Goal: Task Accomplishment & Management: Use online tool/utility

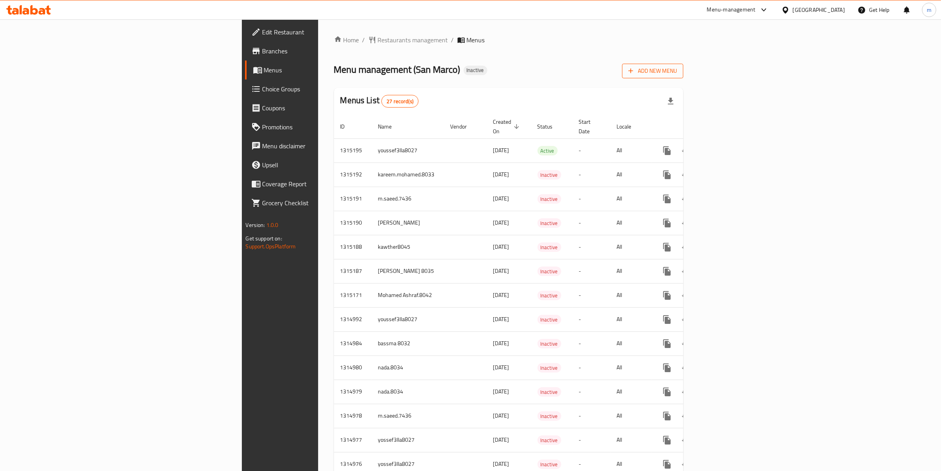
click at [683, 72] on button "Add New Menu" at bounding box center [652, 71] width 61 height 15
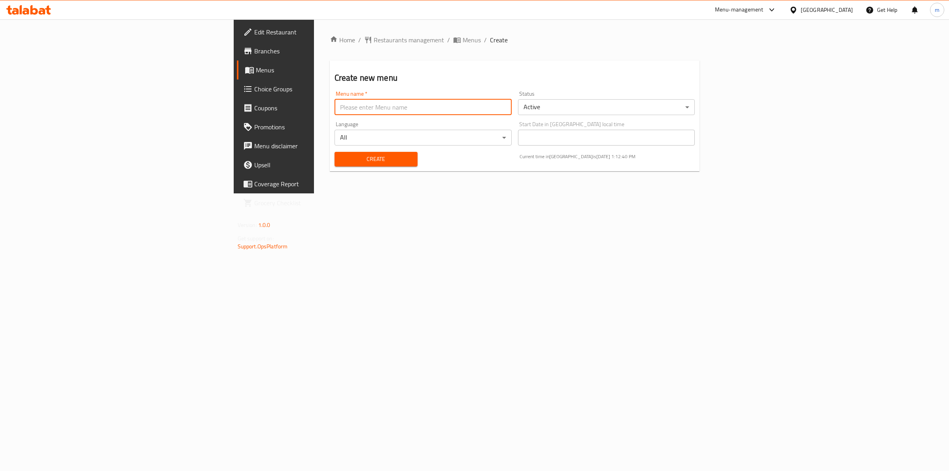
click at [334, 103] on input "text" at bounding box center [422, 107] width 177 height 16
type input "[PERSON_NAME] 8037"
click at [341, 161] on span "Create" at bounding box center [376, 159] width 70 height 10
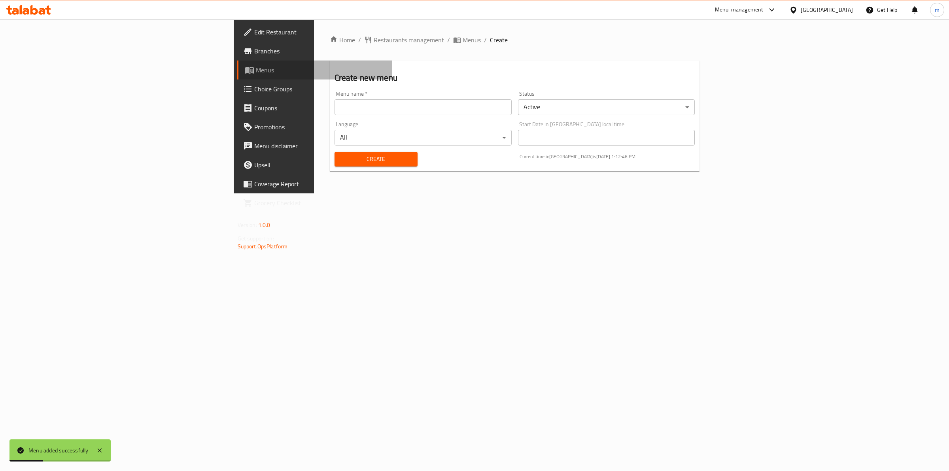
click at [237, 75] on link "Menus" at bounding box center [314, 69] width 155 height 19
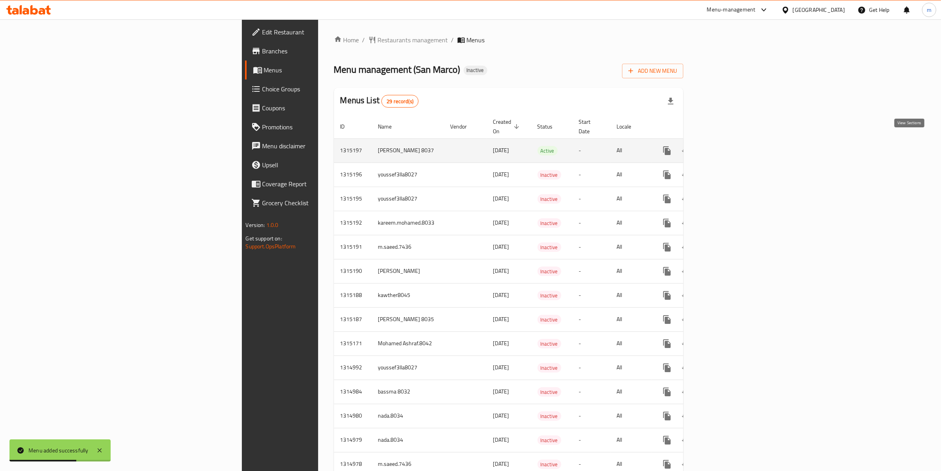
click at [728, 147] on icon "enhanced table" at bounding box center [724, 150] width 7 height 7
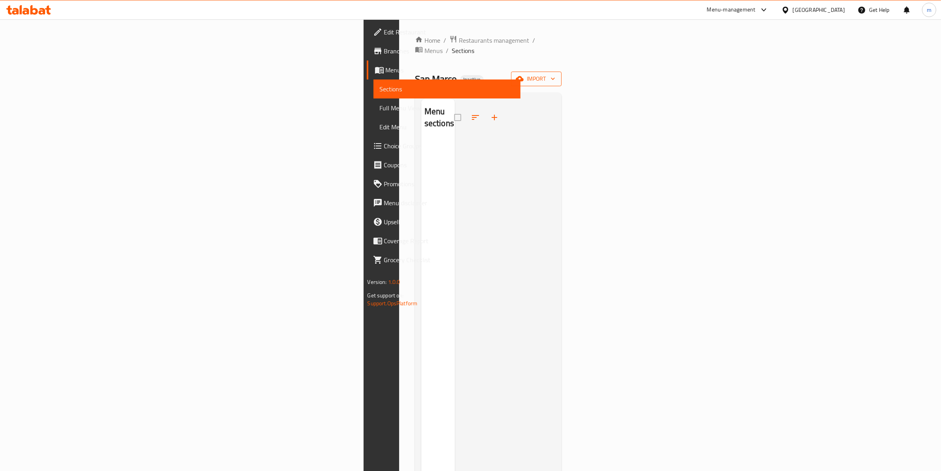
click at [557, 75] on icon "button" at bounding box center [553, 79] width 8 height 8
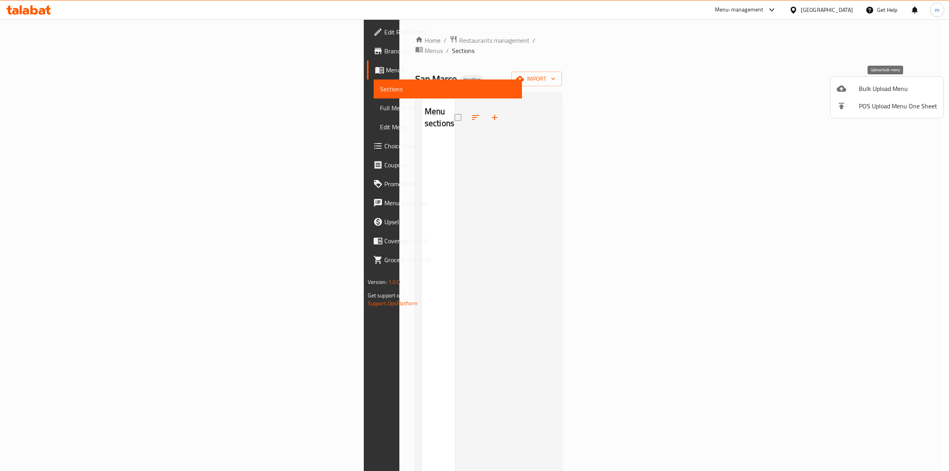
click at [893, 86] on span "Bulk Upload Menu" at bounding box center [898, 88] width 78 height 9
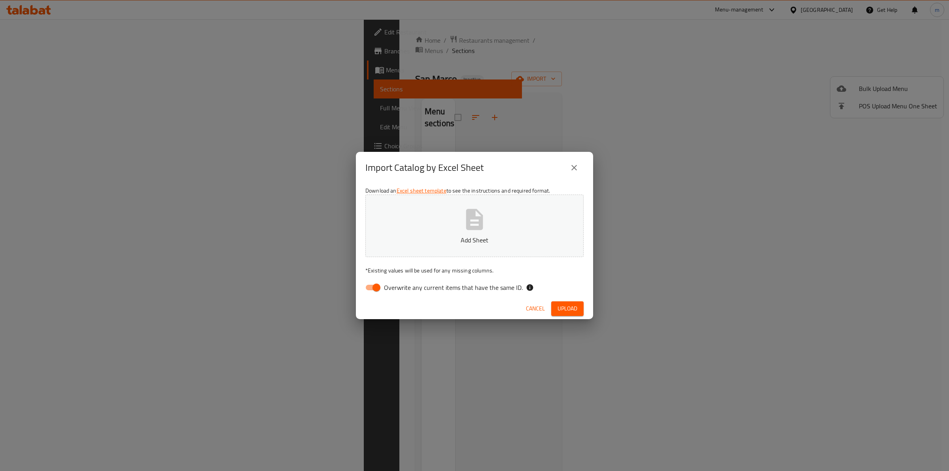
click at [451, 242] on p "Add Sheet" at bounding box center [474, 239] width 194 height 9
click at [382, 286] on input "Overwrite any current items that have the same ID." at bounding box center [376, 287] width 45 height 15
checkbox input "false"
click at [559, 302] on button "Upload" at bounding box center [567, 308] width 32 height 15
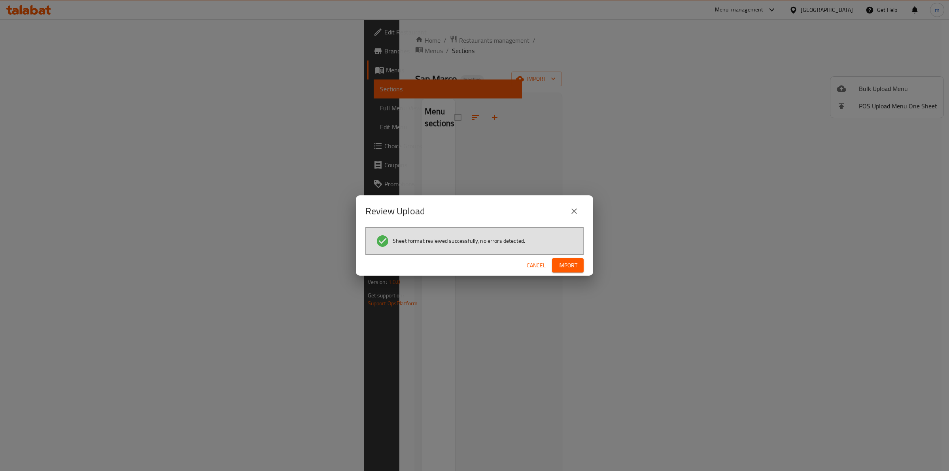
click at [564, 268] on span "Import" at bounding box center [567, 265] width 19 height 10
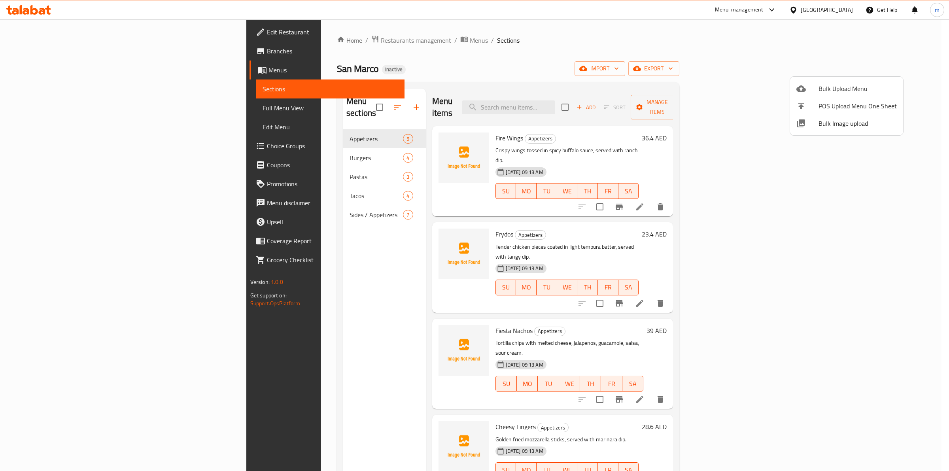
click at [318, 208] on div at bounding box center [474, 235] width 949 height 471
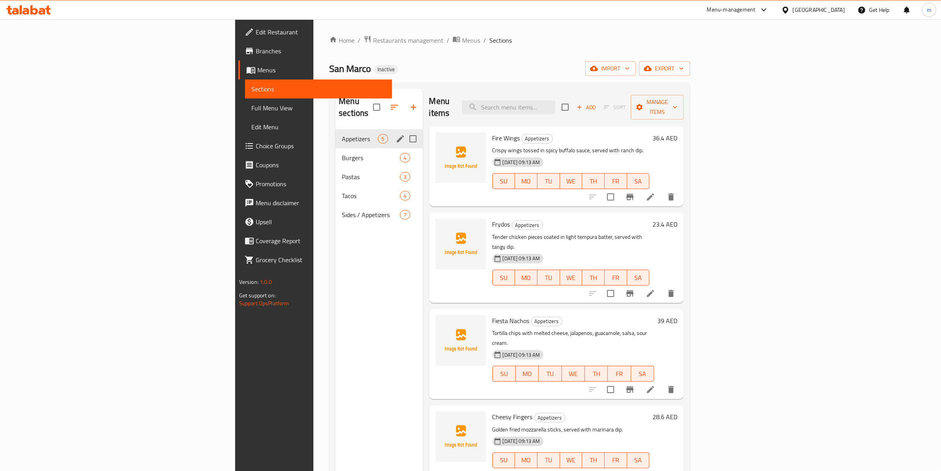
click at [336, 130] on div "Appetizers 5" at bounding box center [379, 138] width 87 height 19
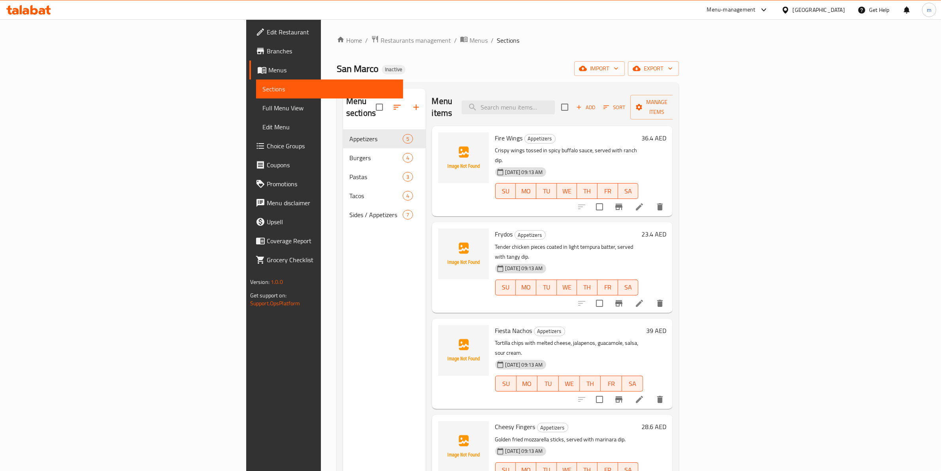
click at [262, 111] on span "Full Menu View" at bounding box center [329, 107] width 135 height 9
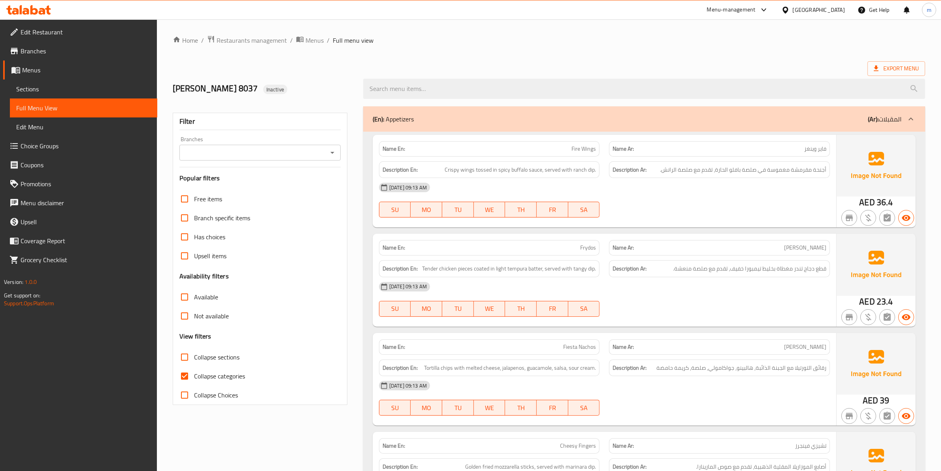
click at [207, 377] on span "Collapse categories" at bounding box center [219, 375] width 51 height 9
click at [194, 377] on input "Collapse categories" at bounding box center [184, 375] width 19 height 19
checkbox input "false"
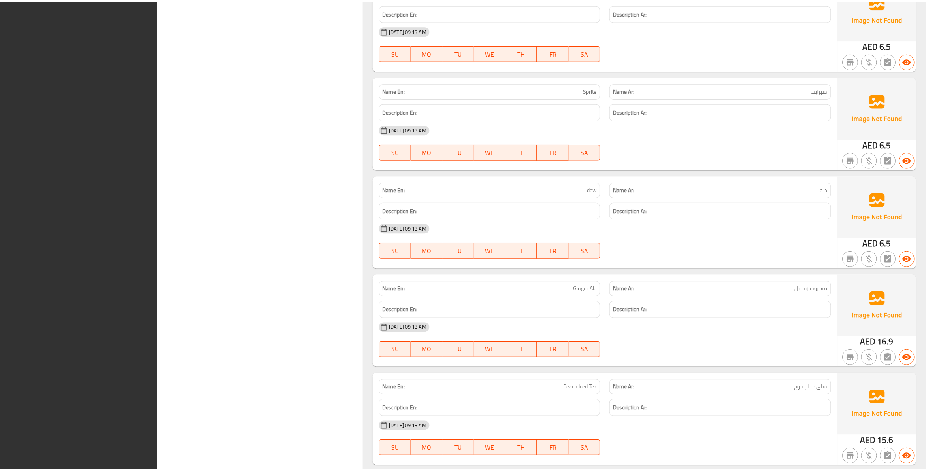
scroll to position [2152, 0]
